Goal: Task Accomplishment & Management: Understand process/instructions

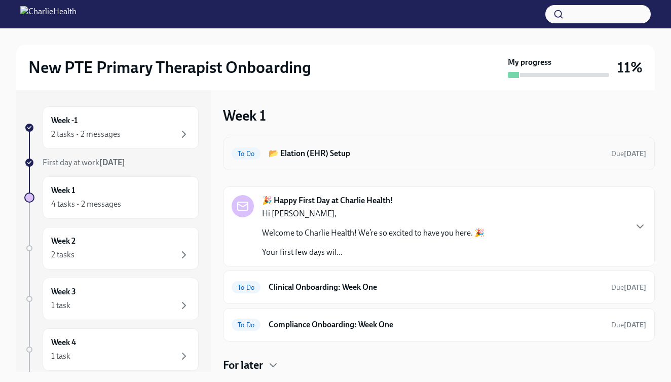
click at [337, 159] on div "To Do 📂 Elation (EHR) Setup Due in 3 days" at bounding box center [439, 153] width 414 height 16
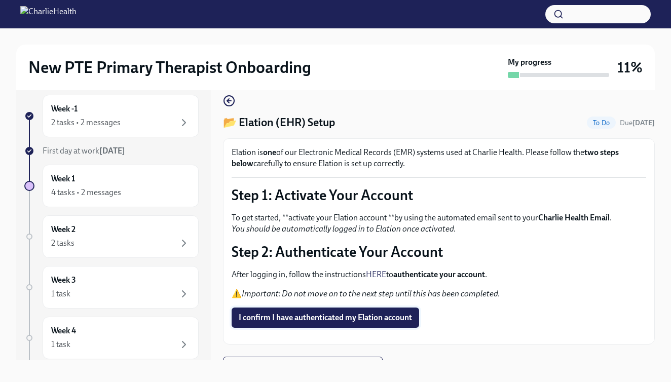
click at [325, 325] on button "I confirm I have authenticated my Elation account" at bounding box center [325, 318] width 187 height 20
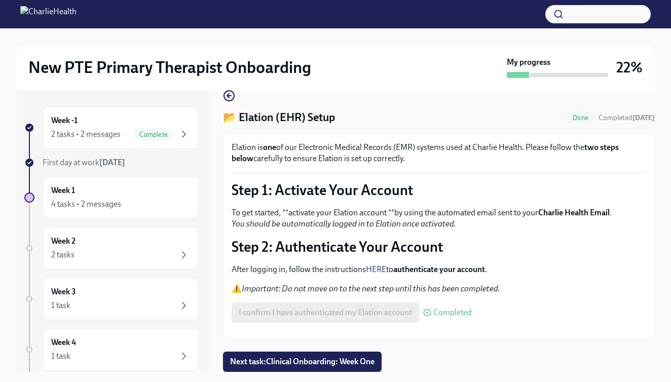
scroll to position [50, 0]
click at [353, 360] on span "Next task : Clinical Onboarding: Week One" at bounding box center [302, 362] width 144 height 10
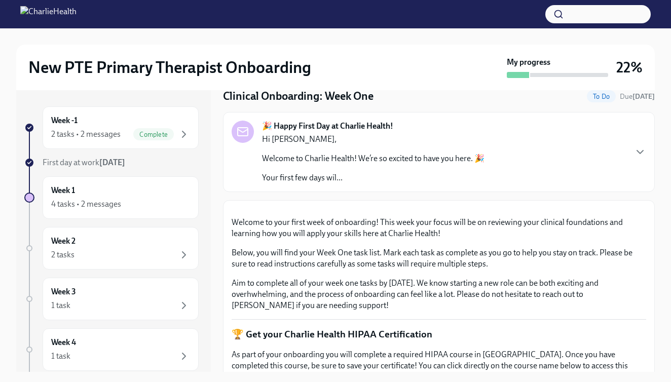
scroll to position [17, 0]
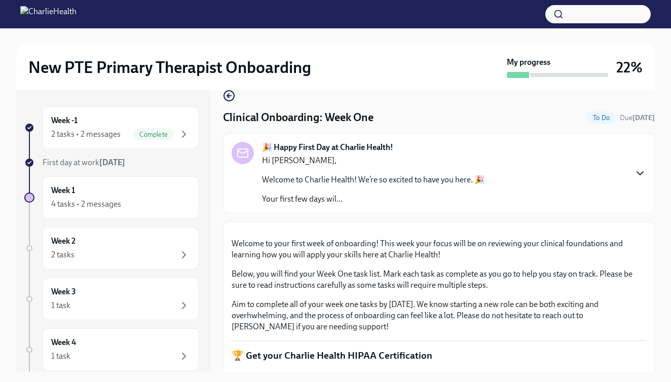
click at [634, 177] on icon "button" at bounding box center [640, 173] width 12 height 12
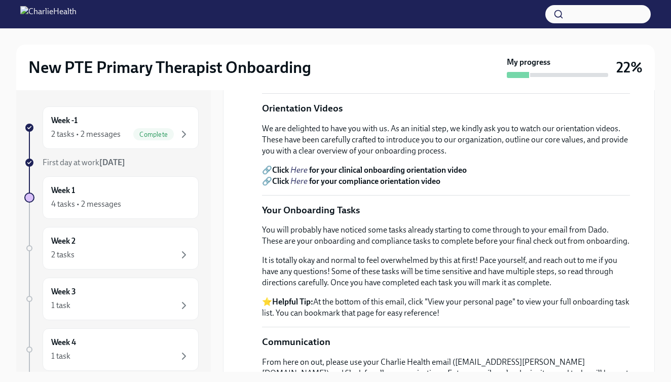
scroll to position [307, 0]
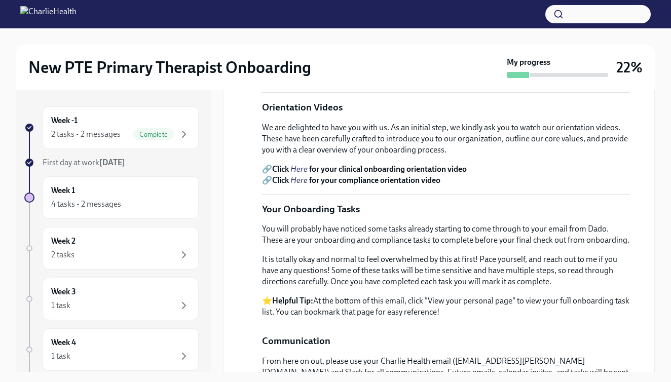
click at [302, 174] on em "Here" at bounding box center [298, 169] width 17 height 10
click at [304, 185] on em "Here" at bounding box center [298, 180] width 17 height 10
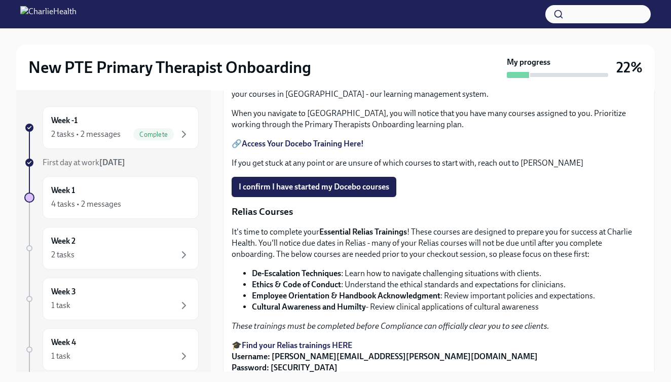
scroll to position [1014, 0]
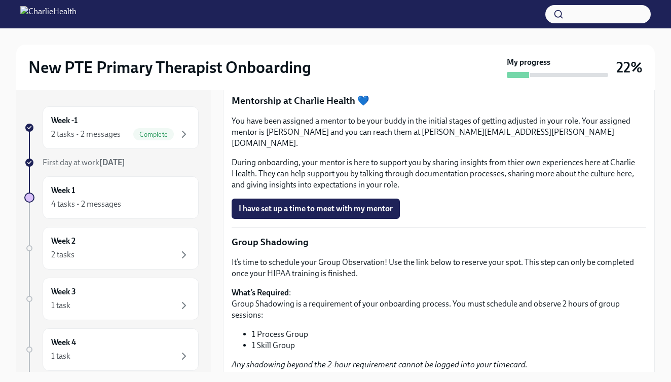
scroll to position [1502, 0]
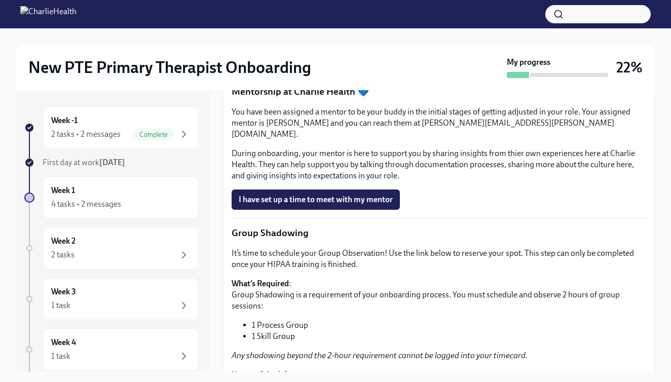
click at [340, 63] on span "I have set up a time to meet with my supervisor" at bounding box center [321, 58] width 165 height 10
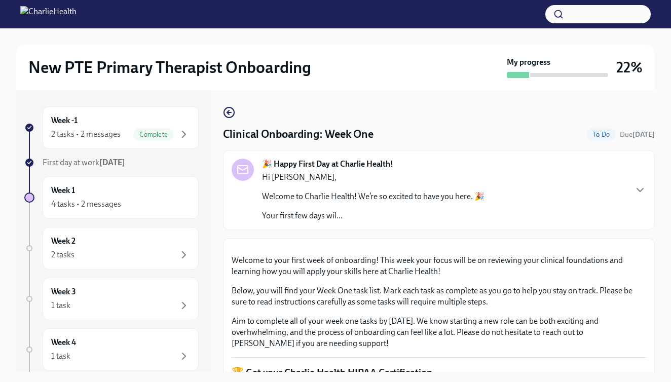
scroll to position [0, 0]
click at [165, 127] on div "Week -1 2 tasks • 2 messages Complete" at bounding box center [120, 127] width 139 height 25
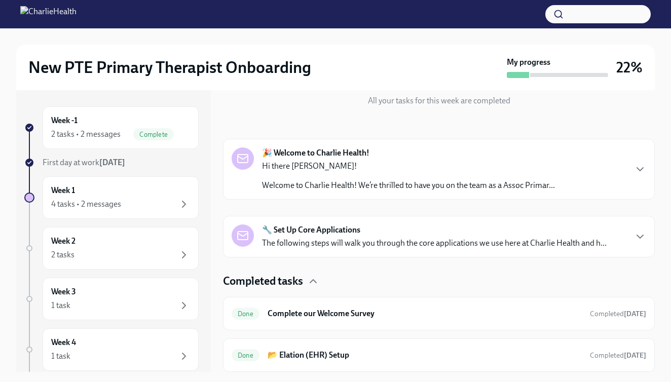
scroll to position [9, 0]
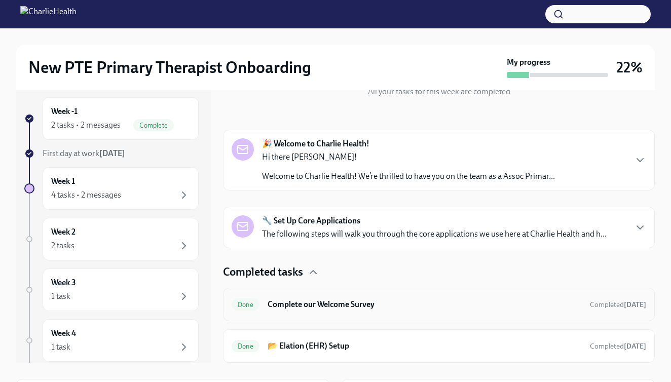
click at [268, 304] on h6 "Complete our Welcome Survey" at bounding box center [424, 304] width 314 height 11
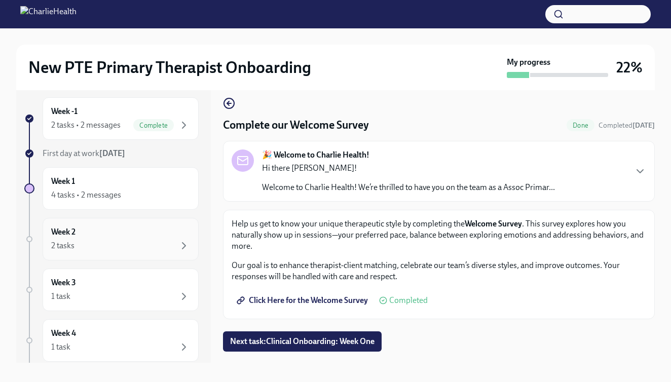
click at [144, 237] on div "Week 2 2 tasks" at bounding box center [120, 238] width 139 height 25
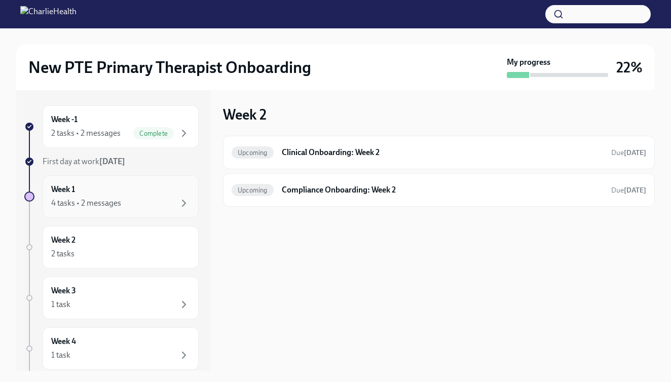
click at [166, 192] on div "Week 1 4 tasks • 2 messages" at bounding box center [120, 196] width 139 height 25
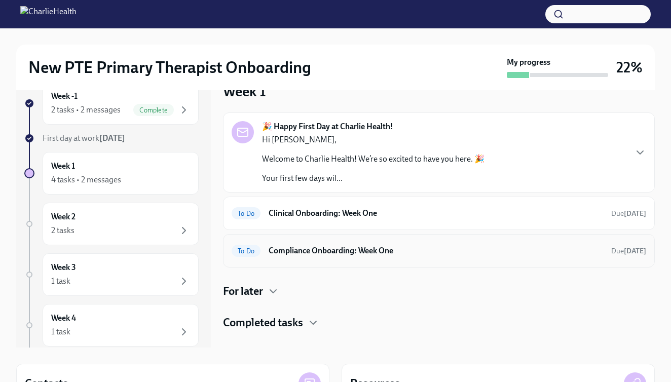
scroll to position [28, 0]
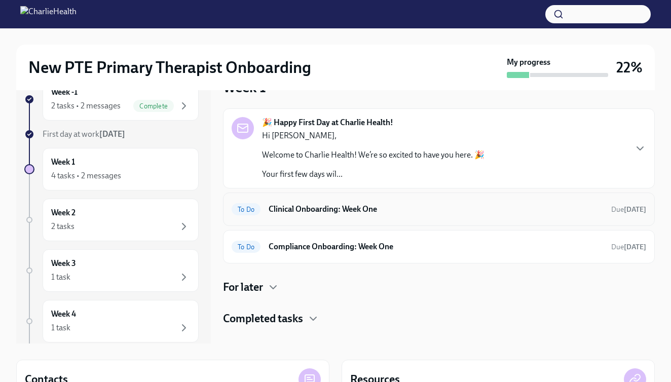
click at [383, 214] on h6 "Clinical Onboarding: Week One" at bounding box center [436, 209] width 334 height 11
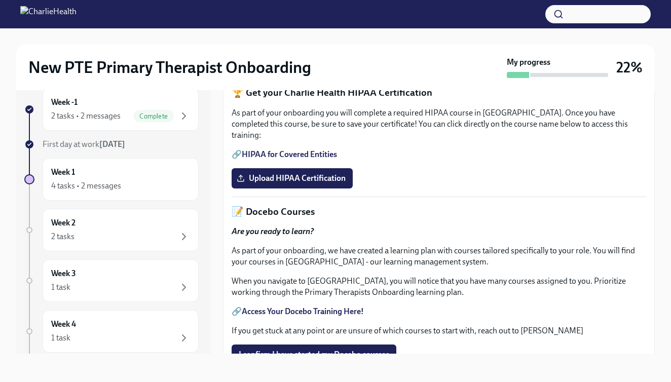
scroll to position [62, 0]
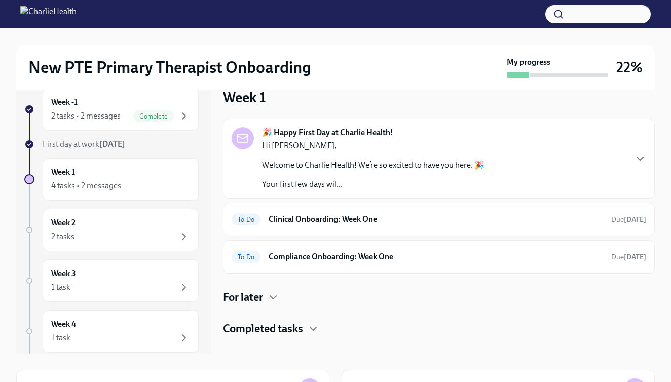
scroll to position [1, 0]
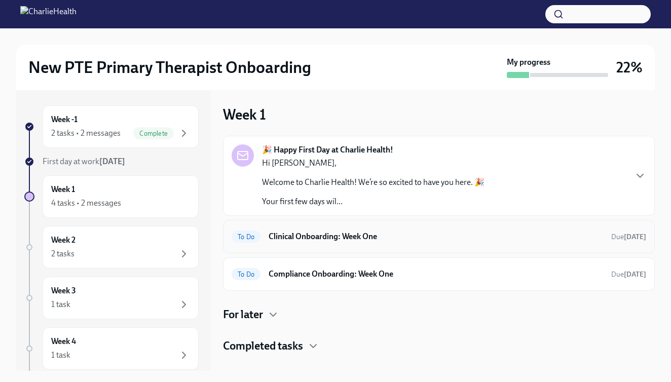
click at [352, 238] on h6 "Clinical Onboarding: Week One" at bounding box center [436, 236] width 334 height 11
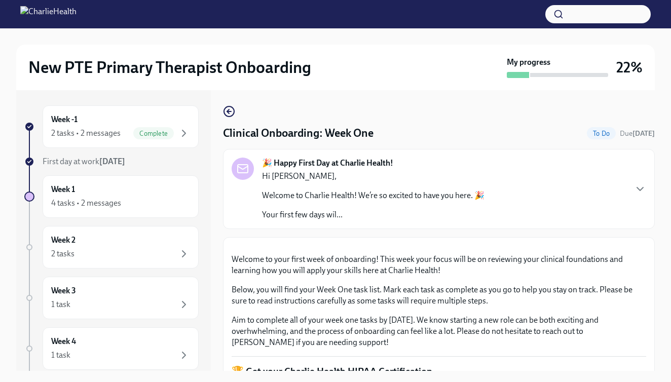
click at [352, 246] on button "Zoom image" at bounding box center [439, 246] width 414 height 0
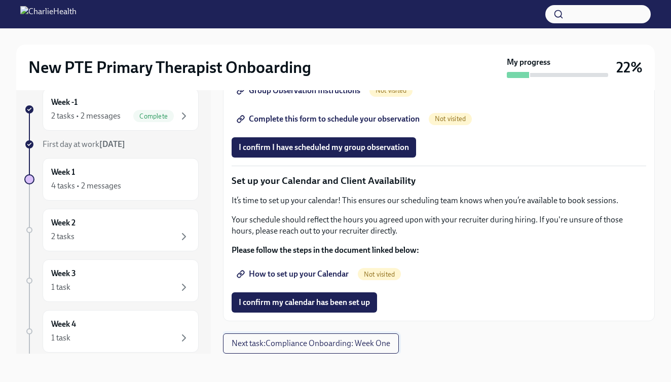
scroll to position [1444, 0]
click at [282, 351] on button "Next task : Compliance Onboarding: Week One" at bounding box center [311, 343] width 176 height 20
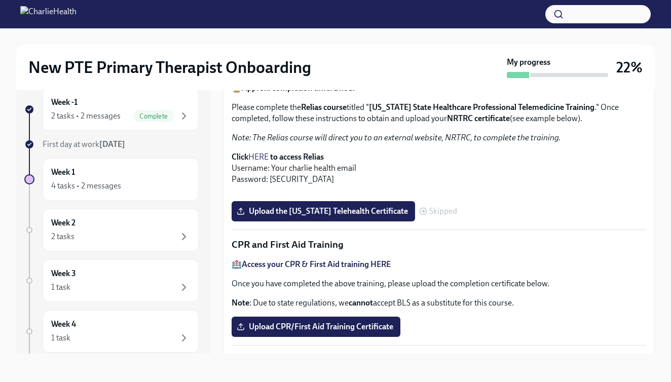
scroll to position [230, 0]
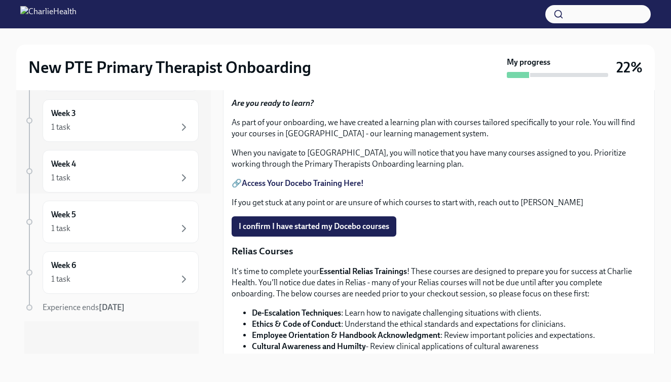
scroll to position [390, 0]
click at [281, 55] on span "Upload HIPAA Certification" at bounding box center [292, 50] width 107 height 10
click at [0, 0] on input "Upload HIPAA Certification" at bounding box center [0, 0] width 0 height 0
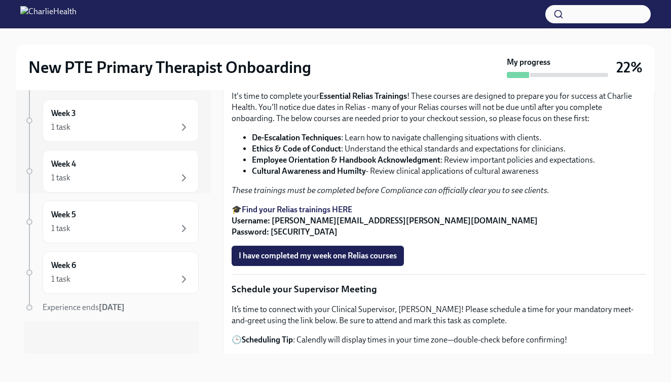
scroll to position [563, 0]
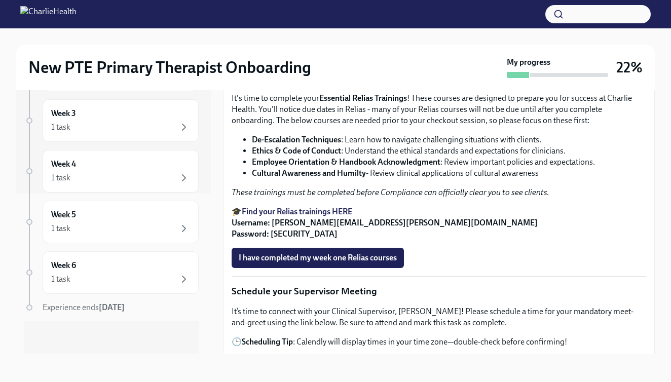
click at [293, 15] on strong "Access Your Docebo Training Here!" at bounding box center [303, 10] width 122 height 10
click at [301, 15] on strong "Access Your Docebo Training Here!" at bounding box center [303, 10] width 122 height 10
click at [280, 58] on span "I confirm I have started my Docebo courses" at bounding box center [314, 53] width 150 height 10
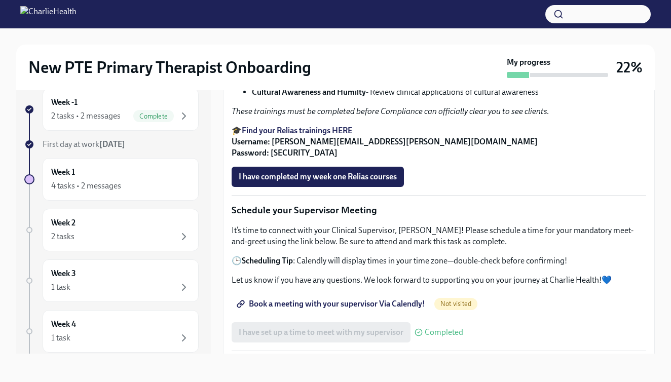
scroll to position [644, 0]
click at [307, 135] on strong "Find your Relias trainings HERE" at bounding box center [297, 130] width 110 height 10
click at [348, 135] on strong "Find your Relias trainings HERE" at bounding box center [297, 130] width 110 height 10
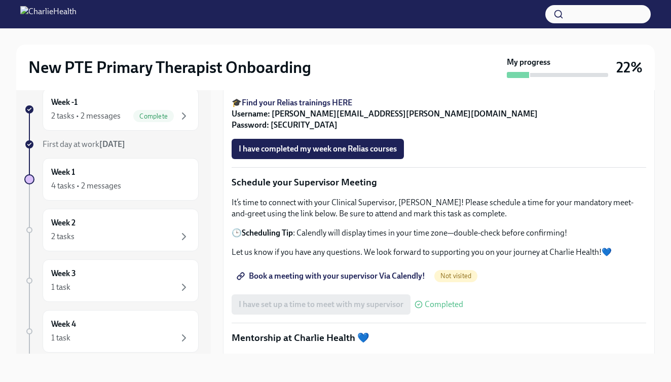
scroll to position [667, 0]
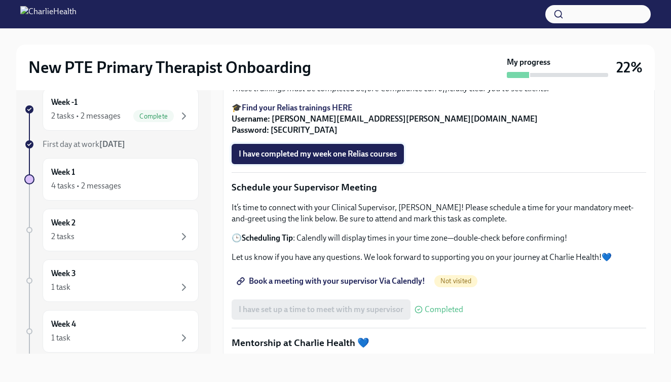
click at [317, 159] on span "I have completed my week one Relias courses" at bounding box center [318, 154] width 158 height 10
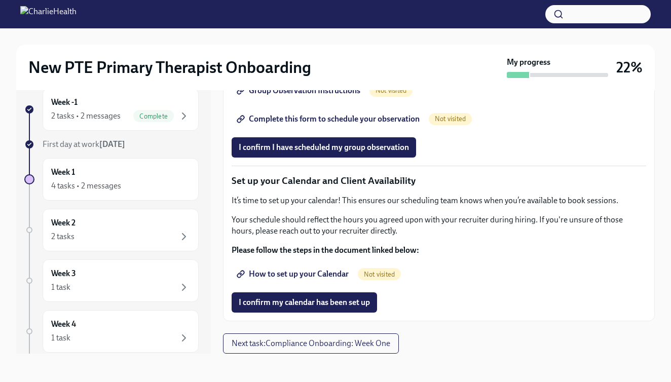
scroll to position [18, 0]
click at [313, 342] on span "Next task : Compliance Onboarding: Week One" at bounding box center [311, 343] width 159 height 10
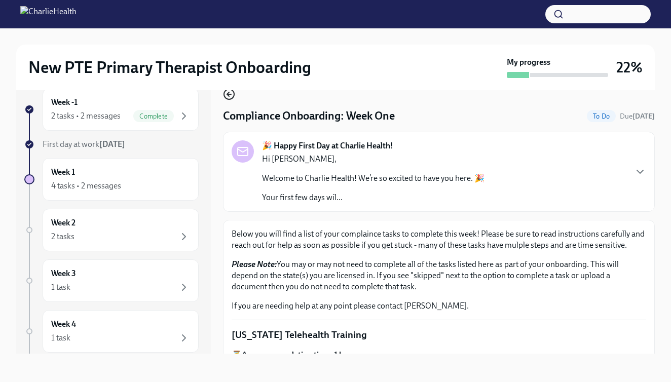
click at [233, 93] on icon "button" at bounding box center [229, 94] width 12 height 12
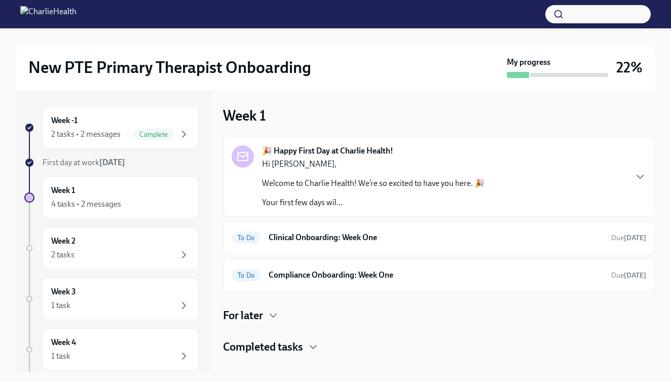
click at [631, 175] on div "🎉 Happy First Day at Charlie Health! Hi Grace, Welcome to Charlie Health! We’re…" at bounding box center [439, 176] width 414 height 63
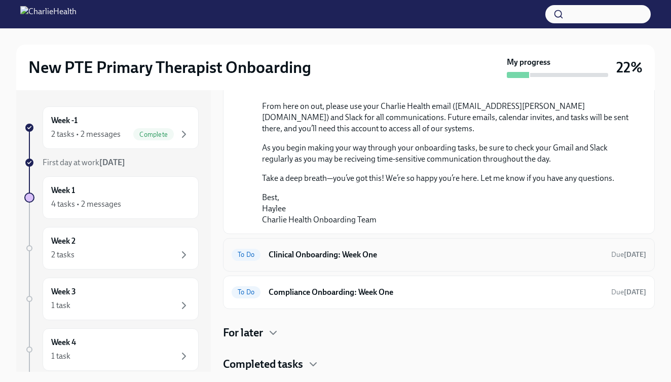
scroll to position [680, 0]
click at [356, 247] on div "To Do Clinical Onboarding: Week One Due in 4 days" at bounding box center [439, 255] width 414 height 16
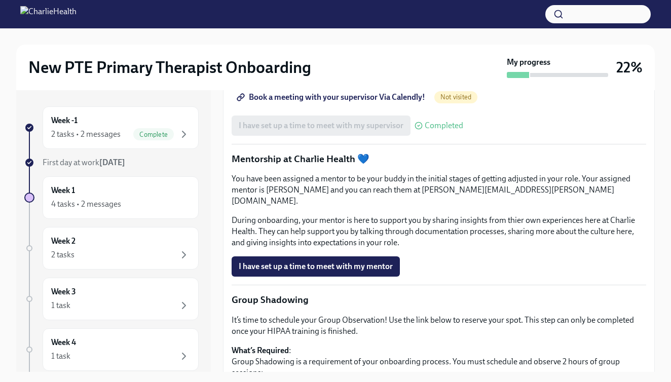
scroll to position [870, 0]
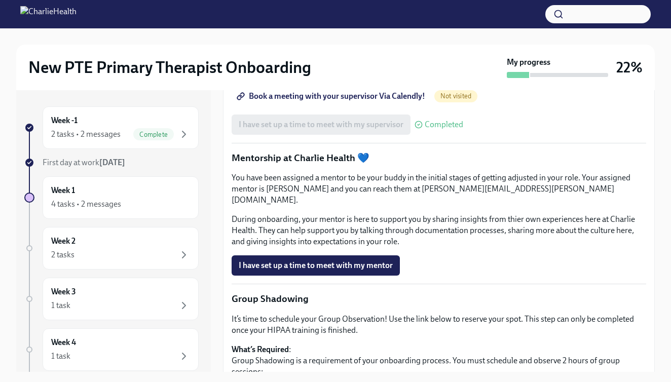
click at [370, 106] on link "Book a meeting with your supervisor Via Calendly!" at bounding box center [332, 96] width 201 height 20
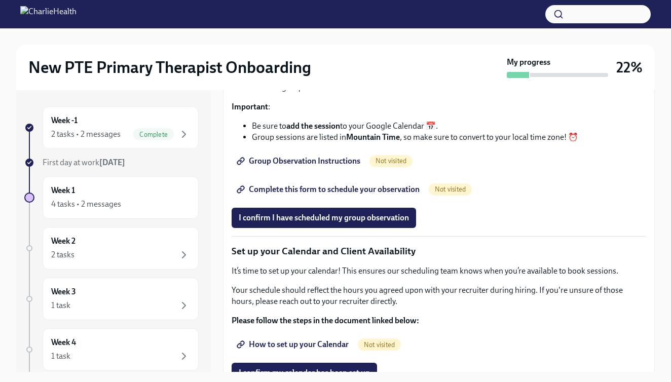
scroll to position [1266, 0]
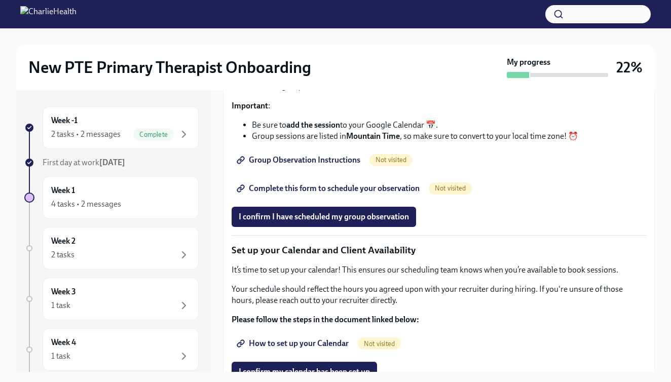
click at [325, 165] on span "Group Observation Instructions" at bounding box center [300, 160] width 122 height 10
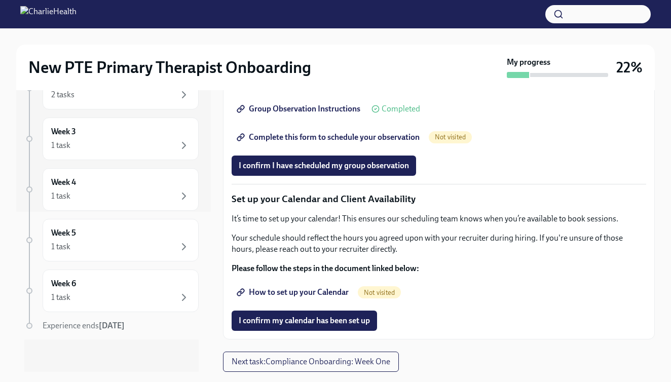
scroll to position [1444, 0]
click at [286, 294] on span "How to set up your Calendar" at bounding box center [294, 292] width 110 height 10
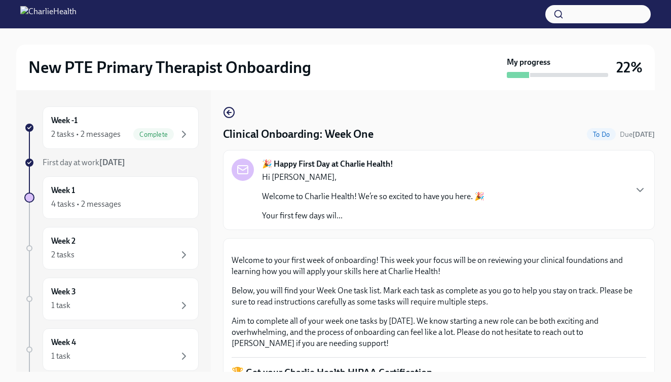
scroll to position [0, 0]
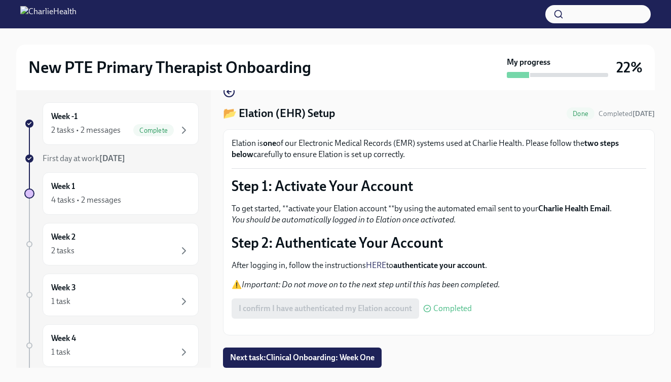
scroll to position [5, 0]
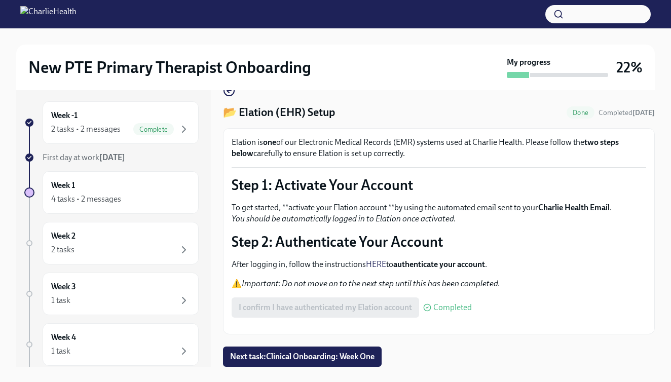
click at [282, 367] on div "Week -1 2 tasks • 2 messages Complete First day at work Sep 29th Week 1 4 tasks…" at bounding box center [335, 234] width 638 height 298
click at [285, 352] on span "Next task : Clinical Onboarding: Week One" at bounding box center [302, 357] width 144 height 10
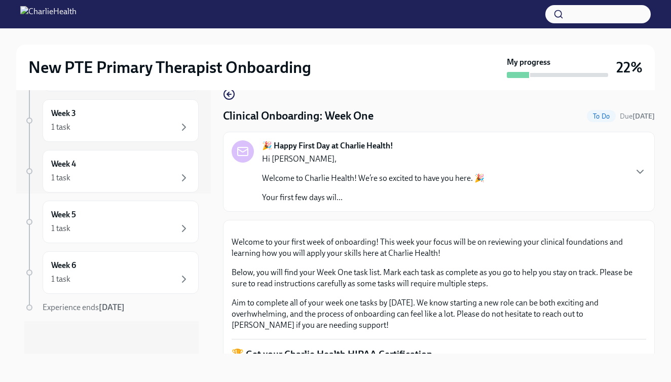
scroll to position [18, 0]
